Goal: Transaction & Acquisition: Purchase product/service

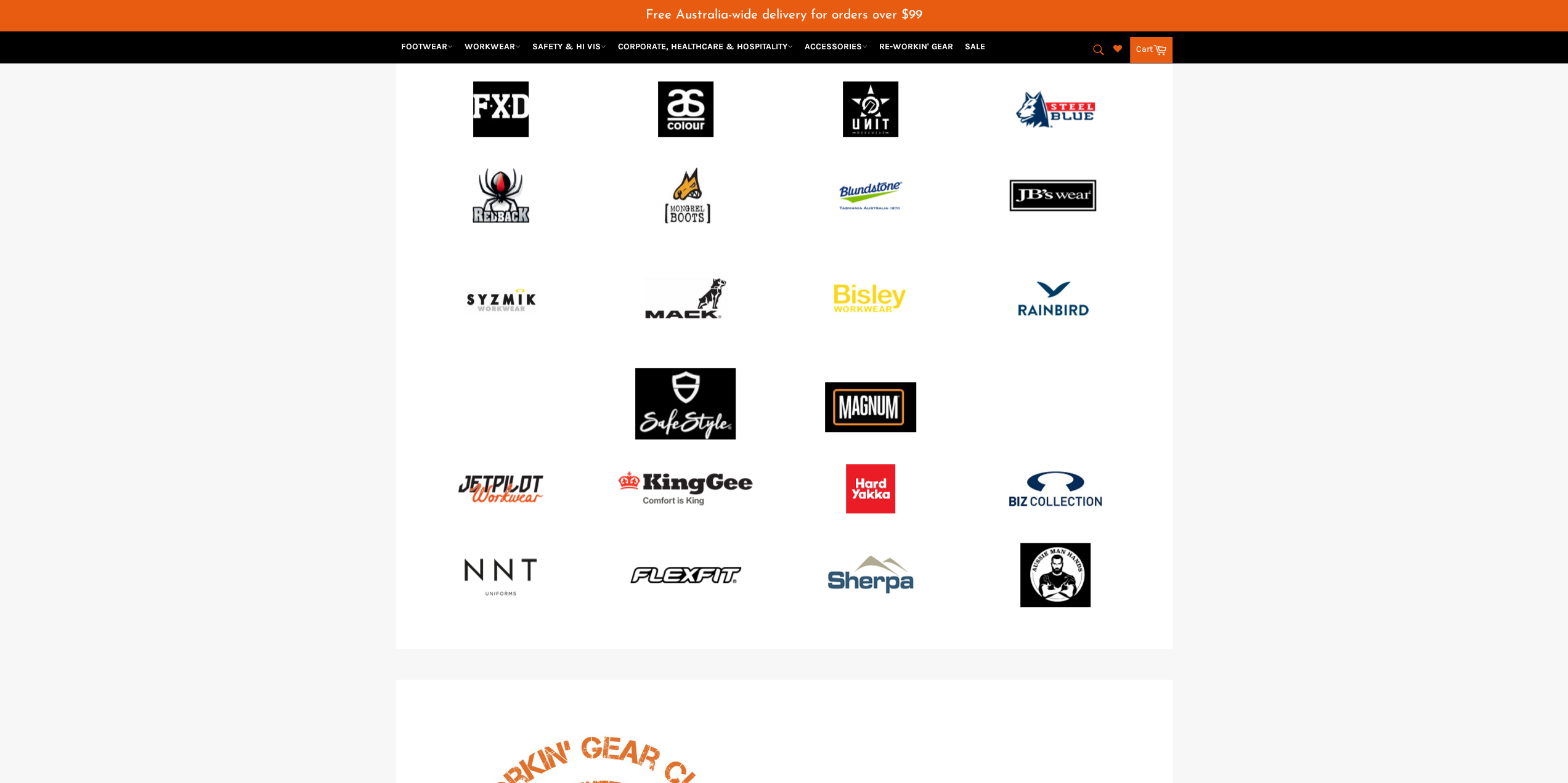
scroll to position [1446, 0]
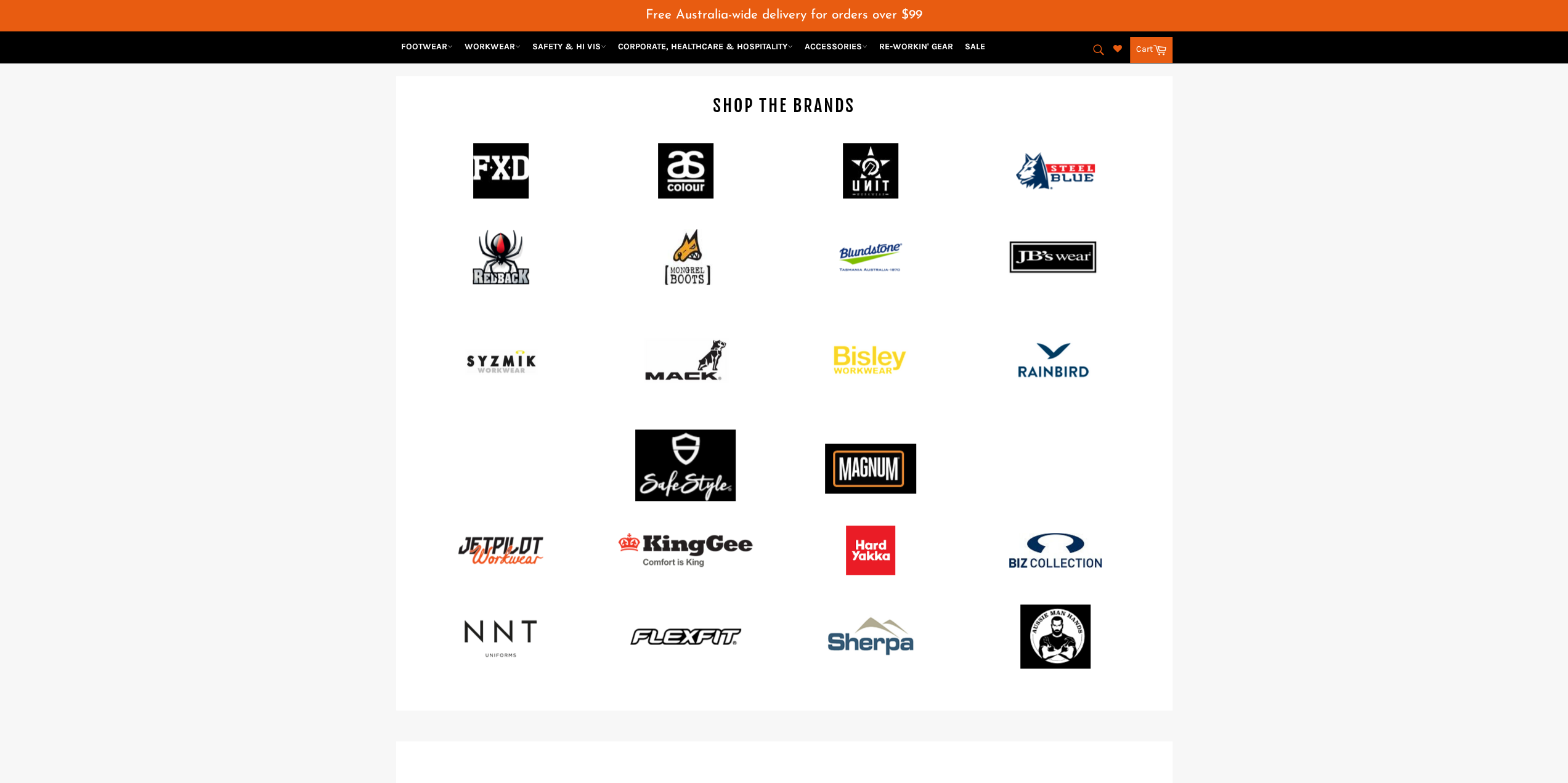
click at [190, 615] on div at bounding box center [784, 606] width 1568 height 210
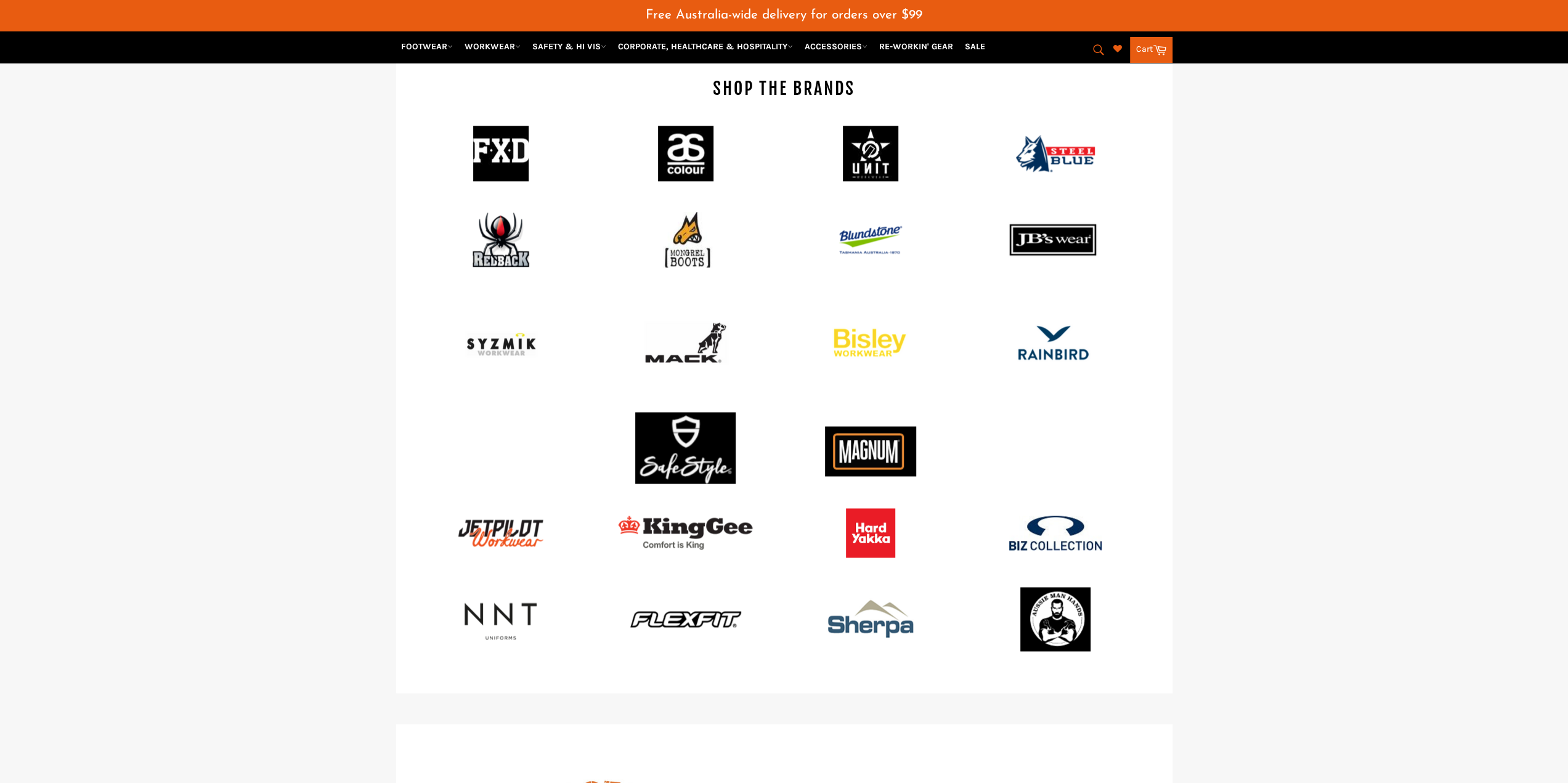
scroll to position [1385, 0]
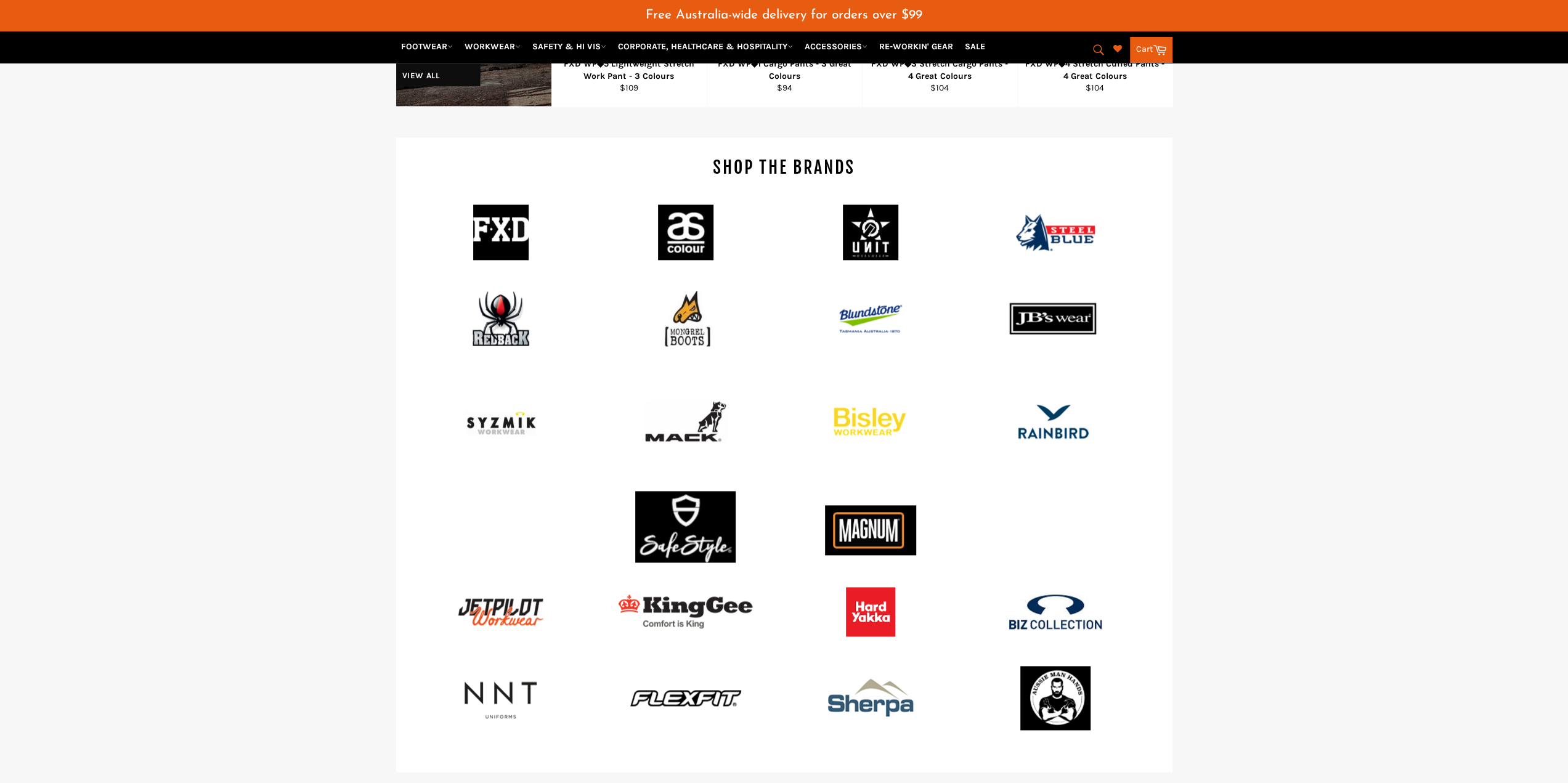
click at [134, 500] on div "SHOP THE BRANDS" at bounding box center [784, 368] width 1568 height 460
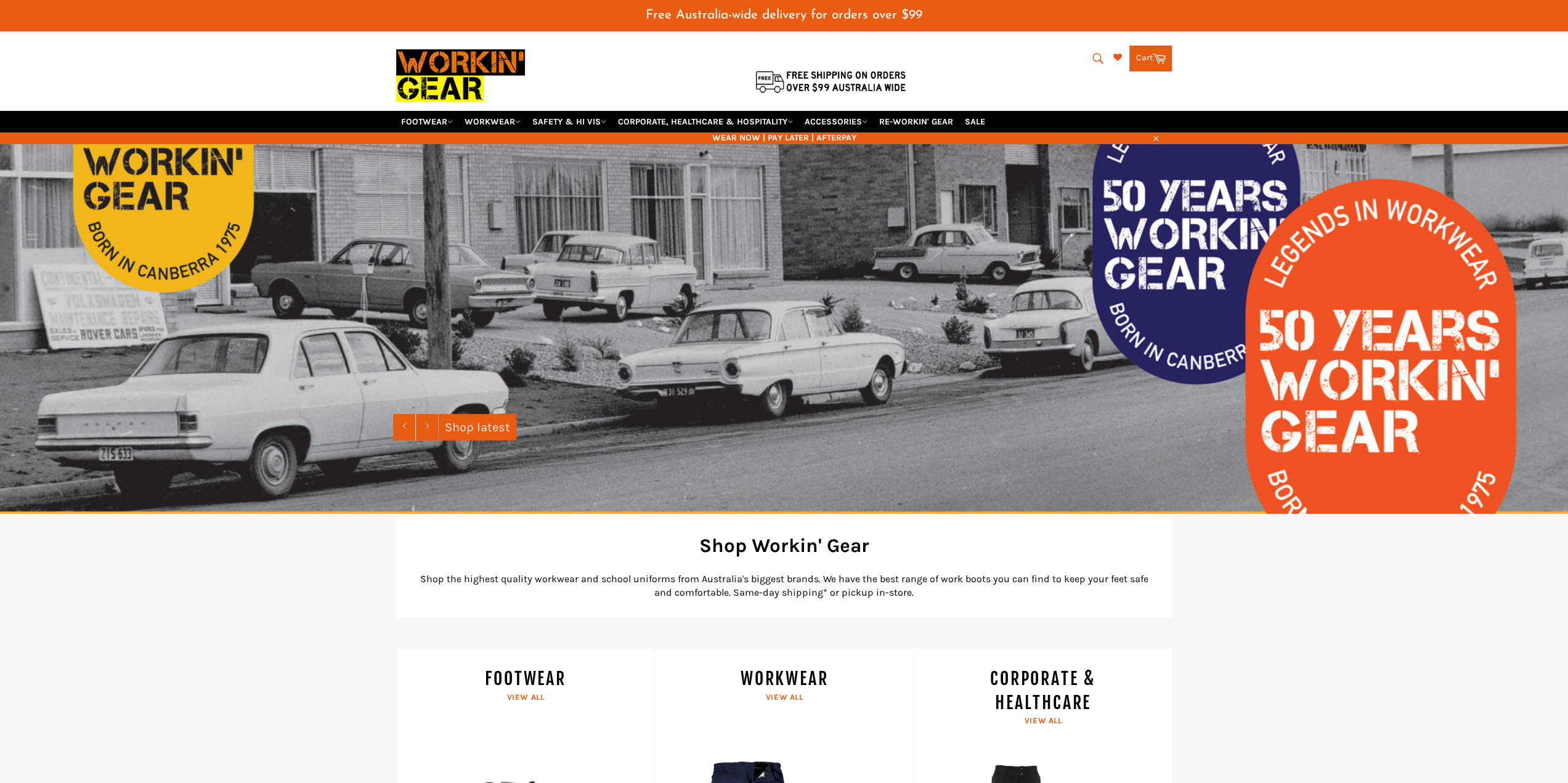
scroll to position [0, 0]
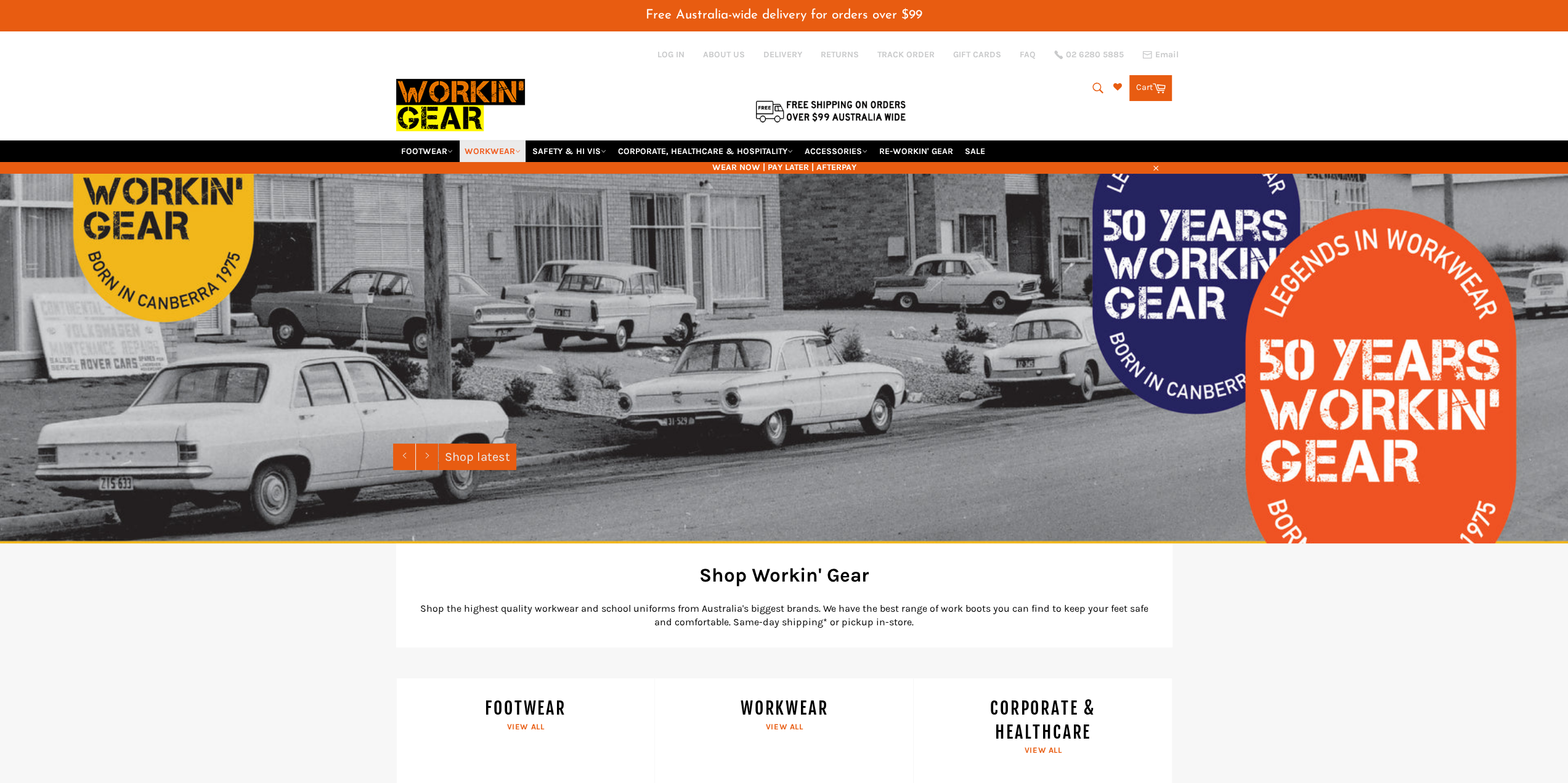
click at [513, 140] on link "WORKWEAR" at bounding box center [492, 151] width 66 height 21
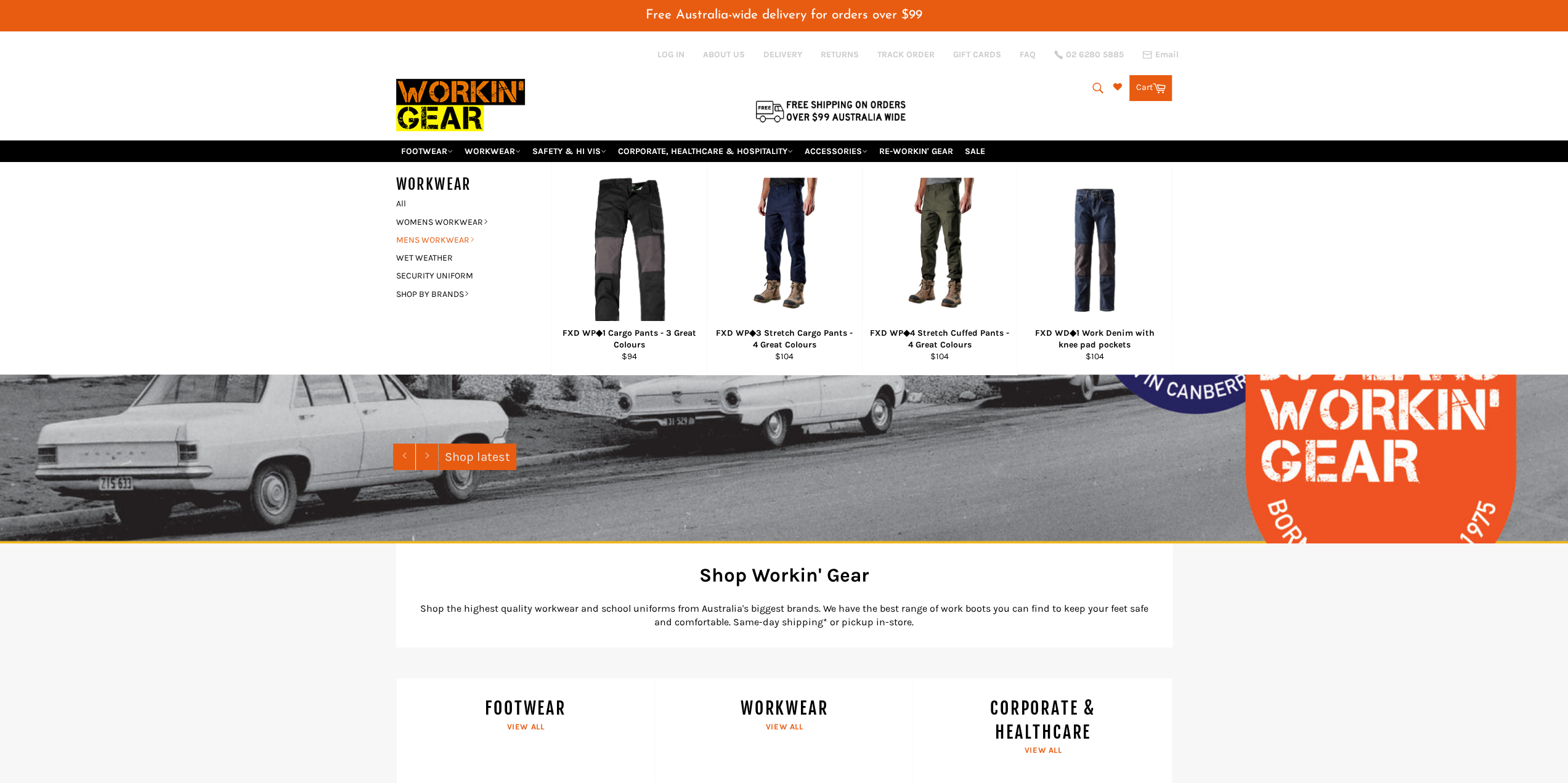
click at [459, 231] on link "MENS WORKWEAR" at bounding box center [465, 239] width 149 height 18
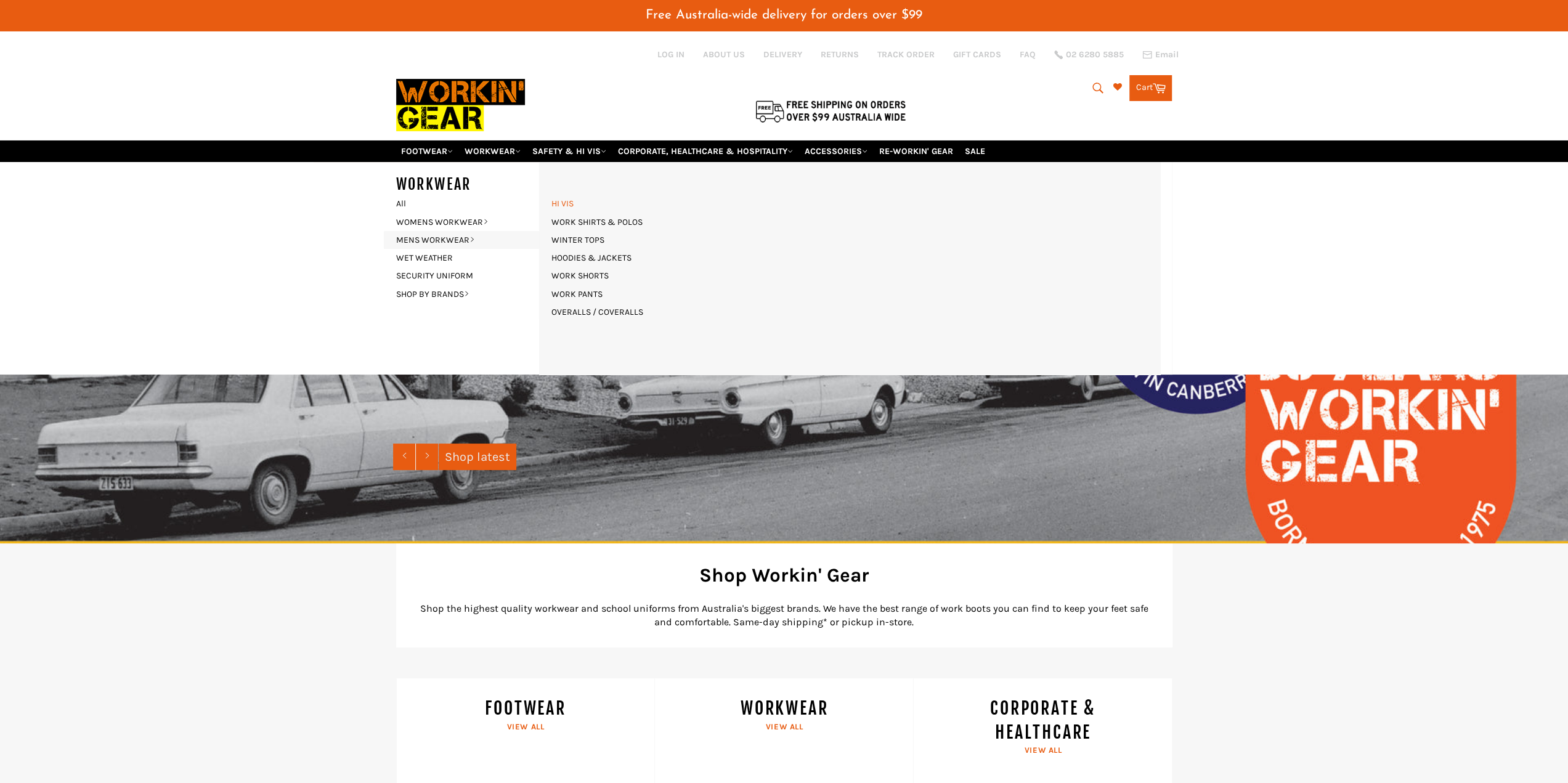
click at [572, 195] on link "HI VIS" at bounding box center [563, 203] width 35 height 18
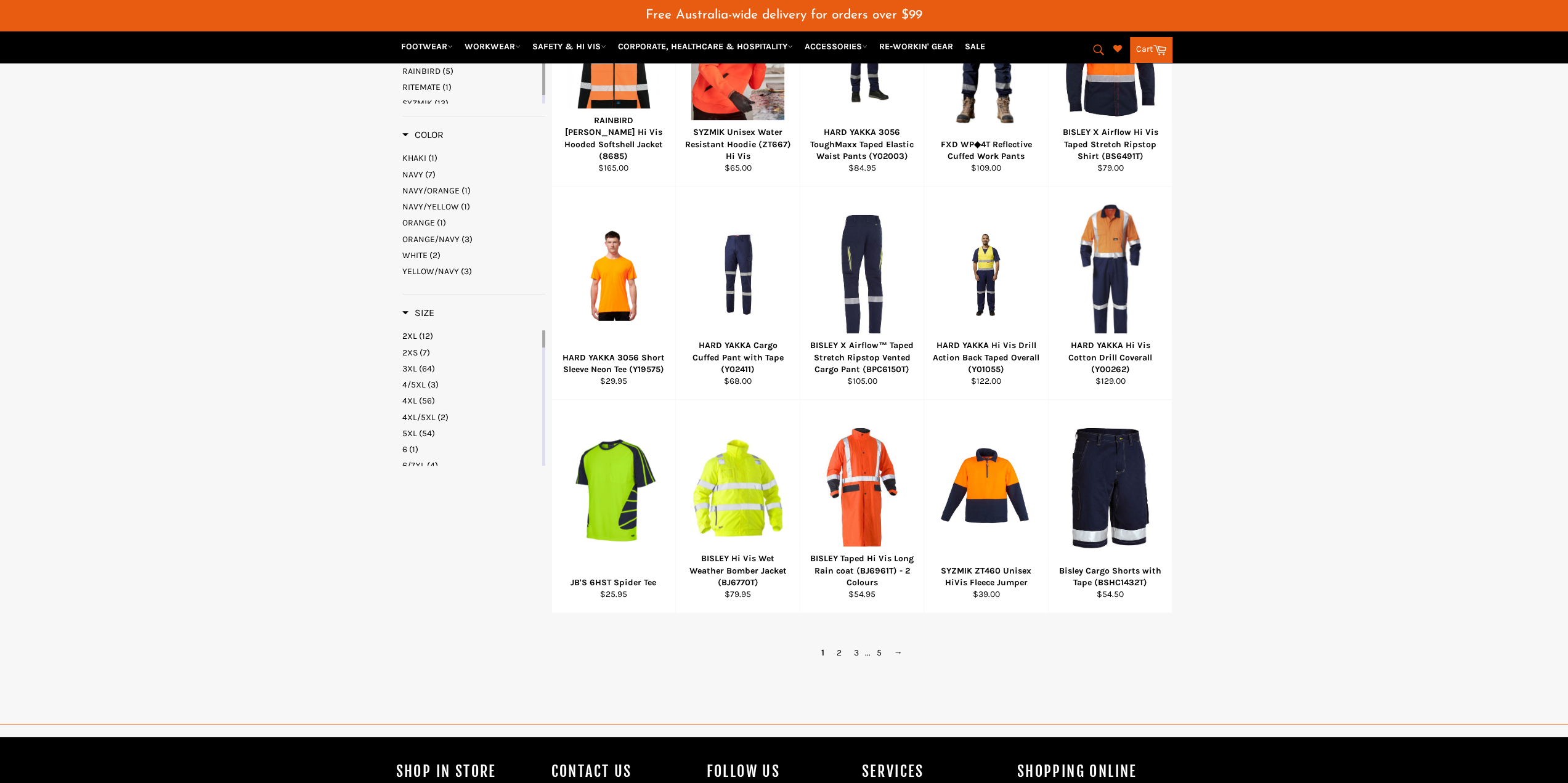
scroll to position [431, 0]
